Goal: Information Seeking & Learning: Learn about a topic

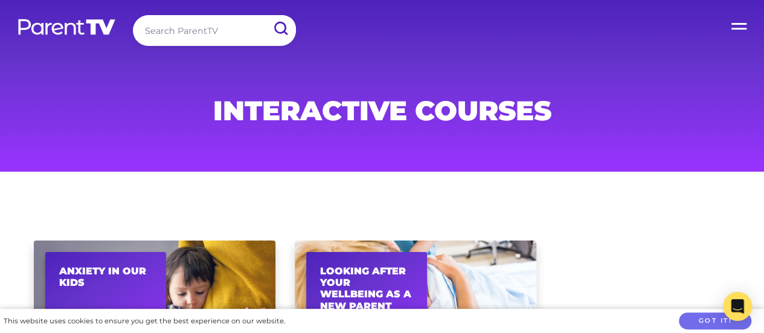
click at [81, 23] on img at bounding box center [67, 27] width 100 height 18
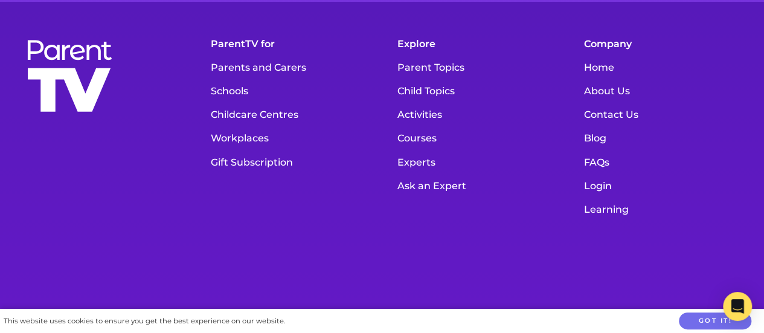
scroll to position [3464, 0]
click at [225, 102] on link "Schools" at bounding box center [289, 91] width 169 height 24
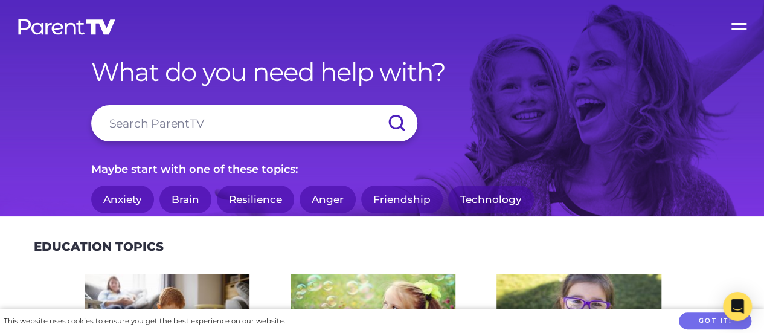
click at [260, 126] on input "search" at bounding box center [254, 123] width 326 height 36
type input "teachers"
click at [375, 105] on input "submit" at bounding box center [396, 123] width 42 height 36
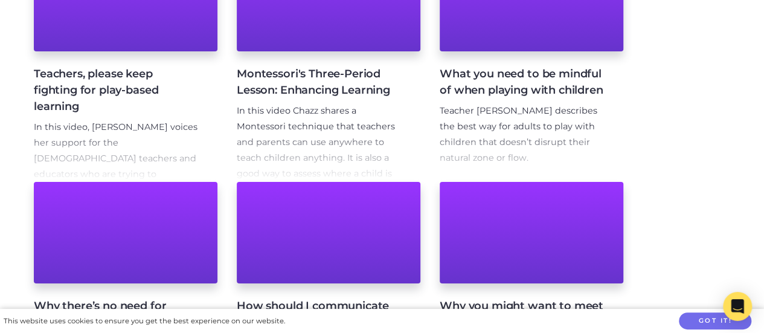
scroll to position [277, 0]
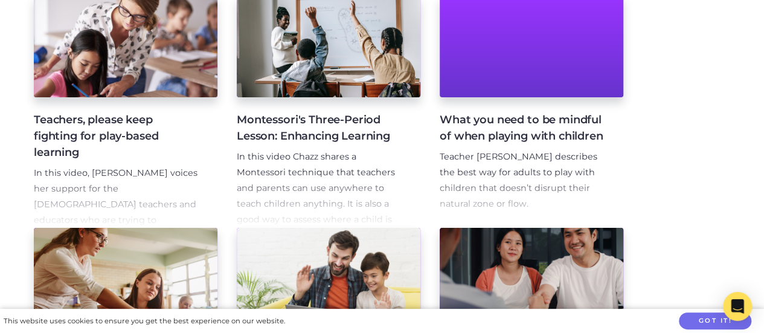
click at [507, 114] on h4 "What you need to be mindful of when playing with children" at bounding box center [522, 128] width 164 height 33
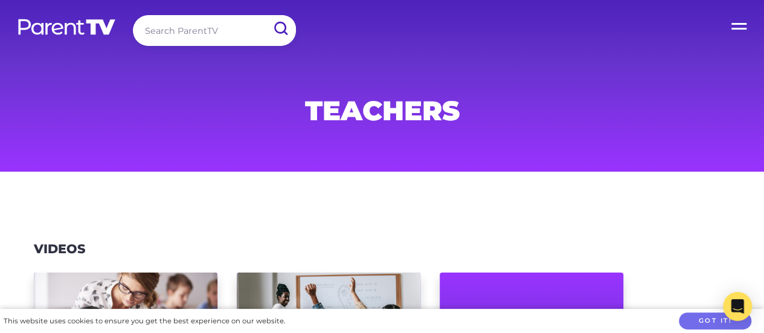
click at [736, 25] on label "Open Menu" at bounding box center [740, 24] width 48 height 48
click at [0, 0] on input "Open Menu" at bounding box center [0, 0] width 0 height 0
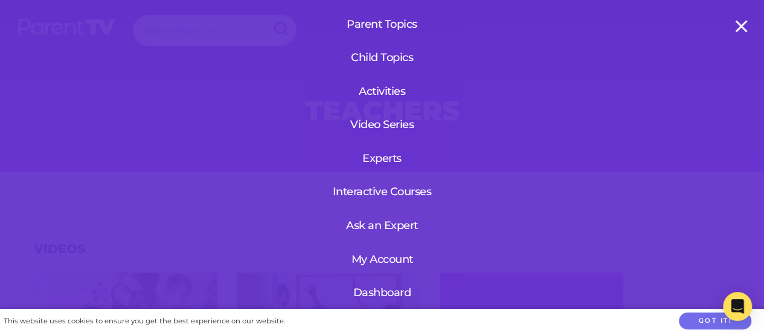
scroll to position [112, 0]
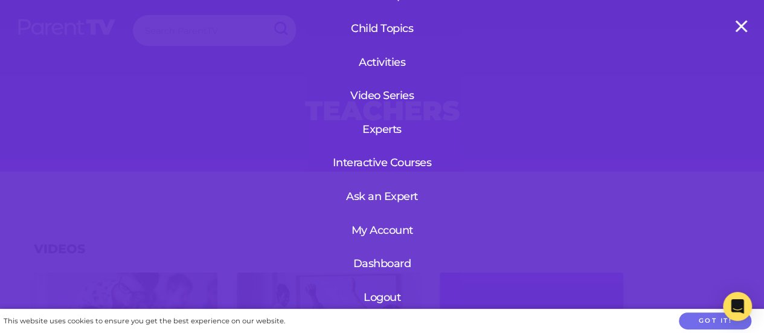
click at [382, 251] on link "Dashboard" at bounding box center [383, 263] width 74 height 31
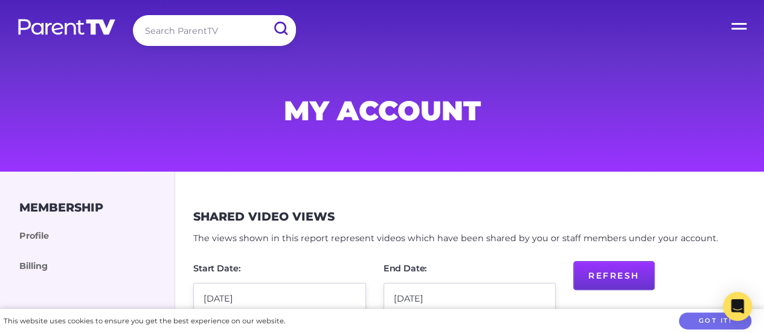
click at [734, 22] on label "Open Menu" at bounding box center [740, 24] width 48 height 48
click at [0, 0] on input "Open Menu" at bounding box center [0, 0] width 0 height 0
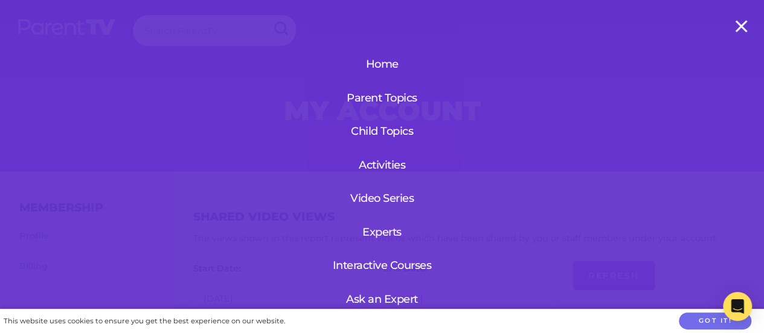
click at [383, 96] on link "Parent Topics" at bounding box center [382, 97] width 111 height 31
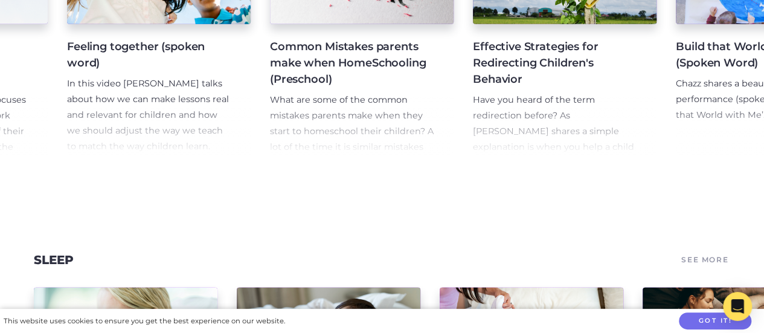
scroll to position [6017, 0]
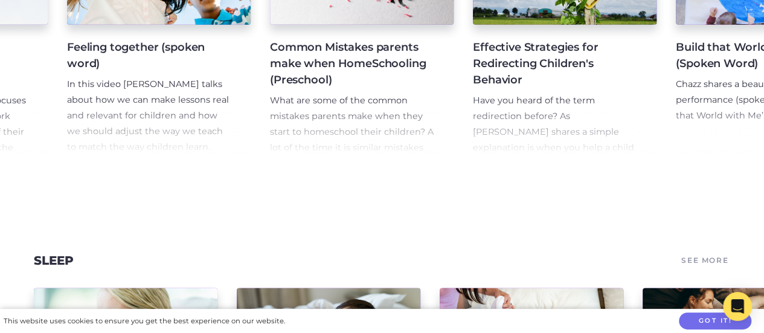
click at [536, 88] on h4 "Effective Strategies for Redirecting Children's Behavior" at bounding box center [555, 63] width 164 height 49
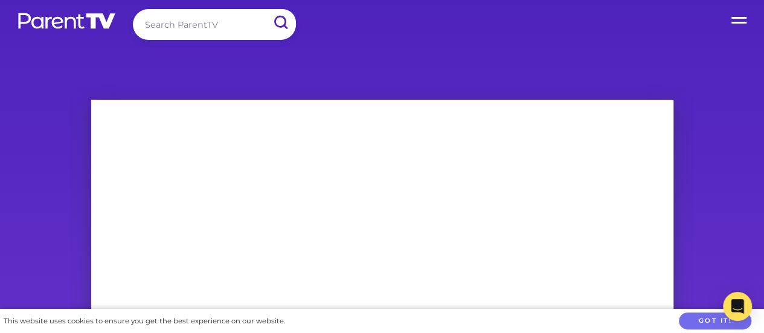
scroll to position [2, 0]
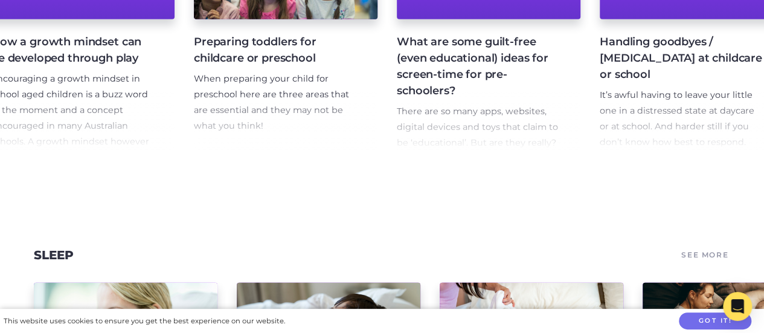
scroll to position [0, 17945]
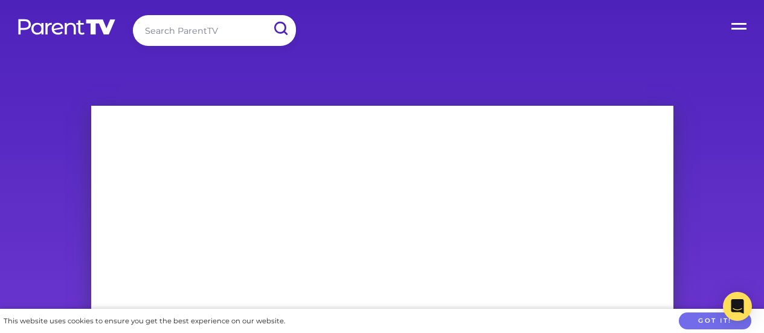
scroll to position [2, 0]
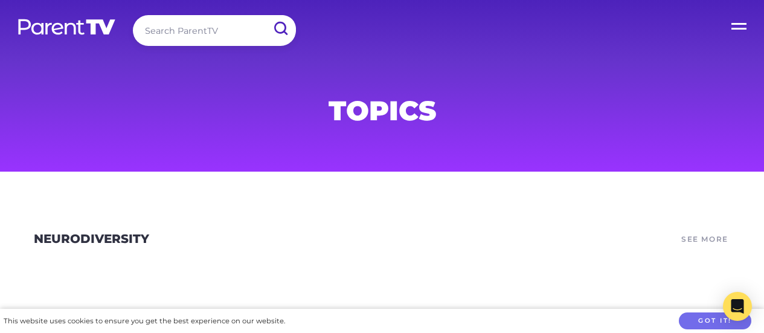
scroll to position [833, 0]
